Goal: Task Accomplishment & Management: Use online tool/utility

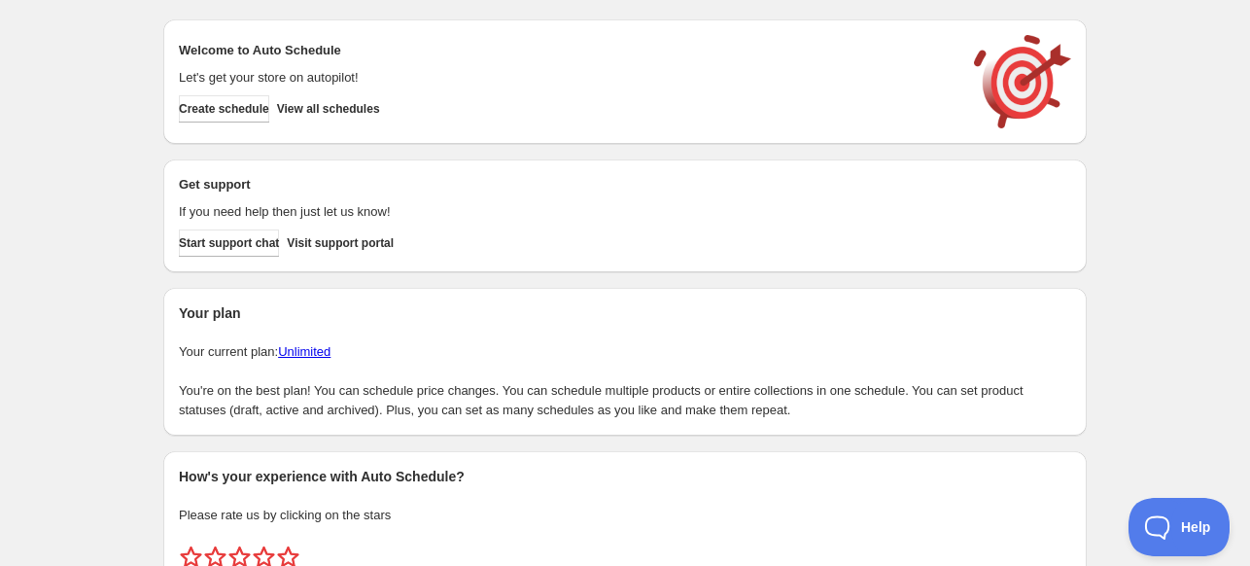
scroll to position [84, 0]
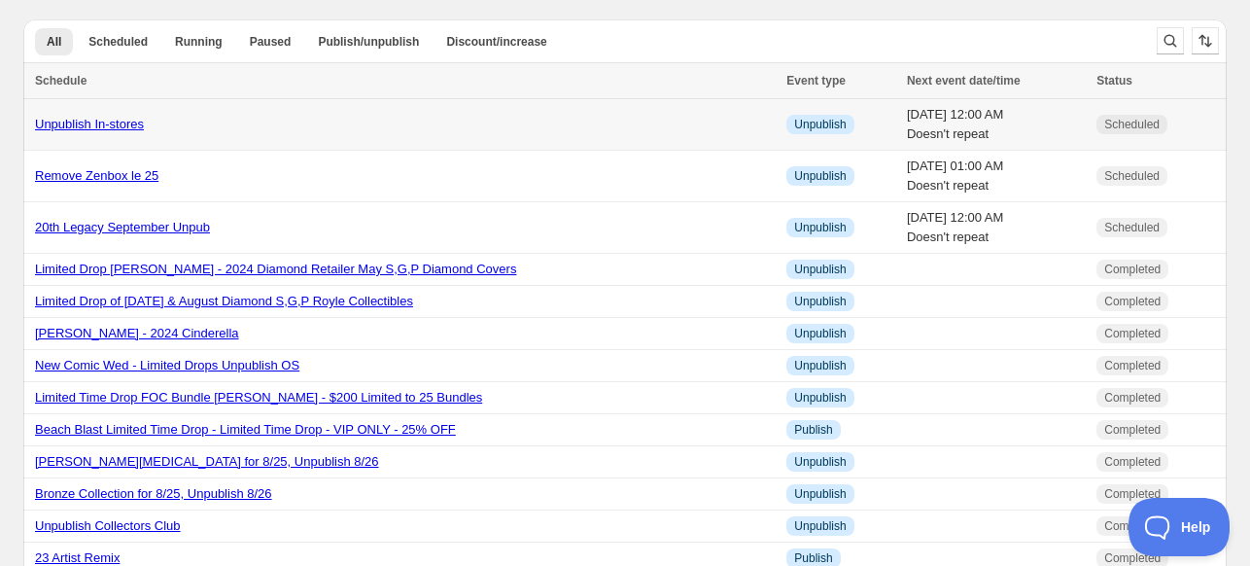
click at [86, 128] on link "Unpublish In-stores" at bounding box center [89, 124] width 109 height 15
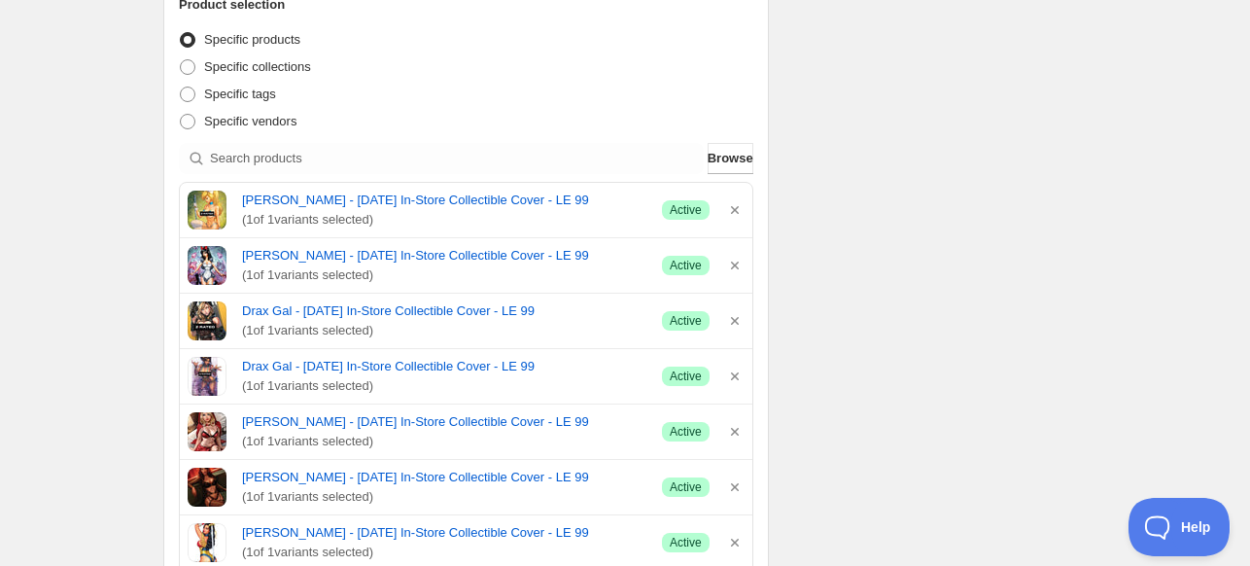
scroll to position [389, 0]
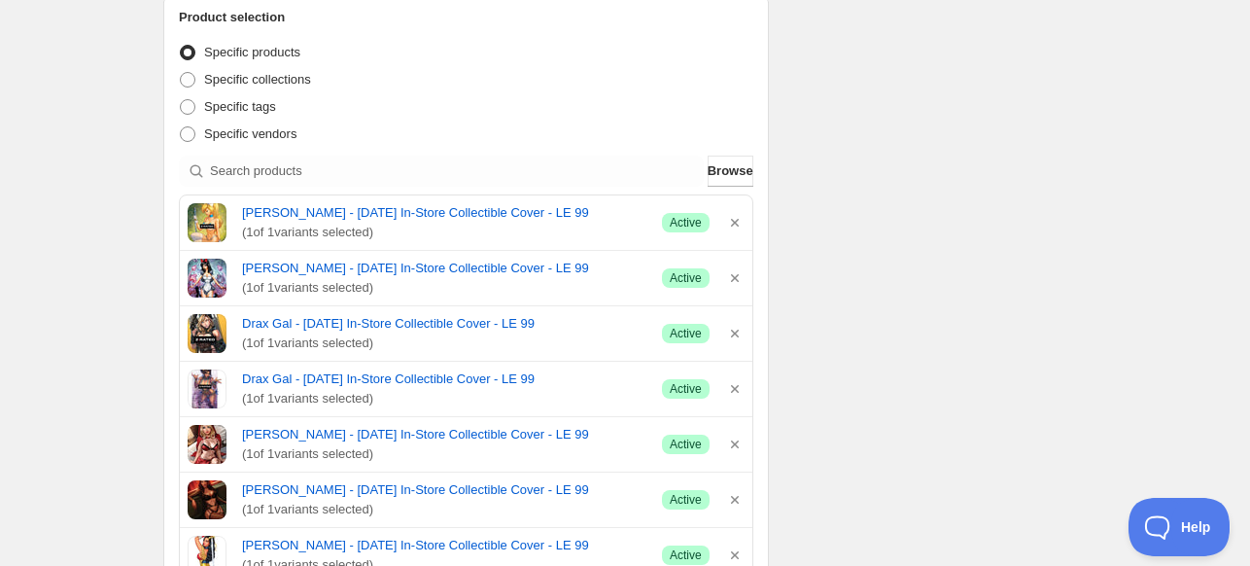
click at [1038, 156] on div "Schedule name Unpublish In-stores Your customers won't see this Action Action P…" at bounding box center [617, 477] width 939 height 1616
click at [45, 183] on div "Unpublish In-stores. This page is ready Unpublish In-stores Scheduled Duplicate…" at bounding box center [625, 467] width 1250 height 1713
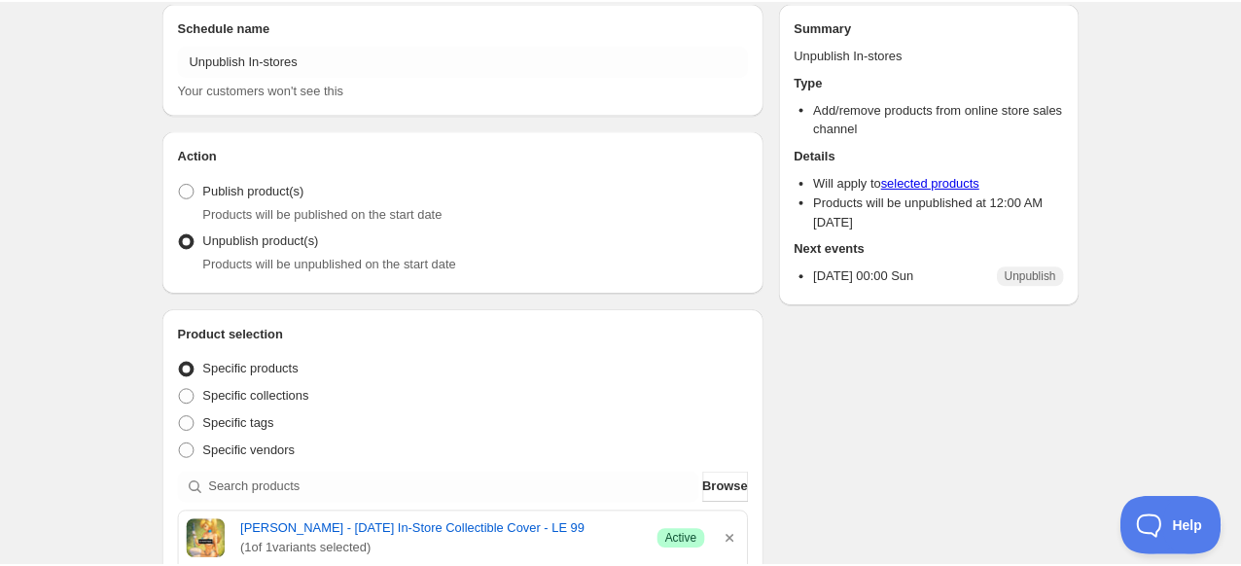
scroll to position [0, 0]
